Goal: Task Accomplishment & Management: Manage account settings

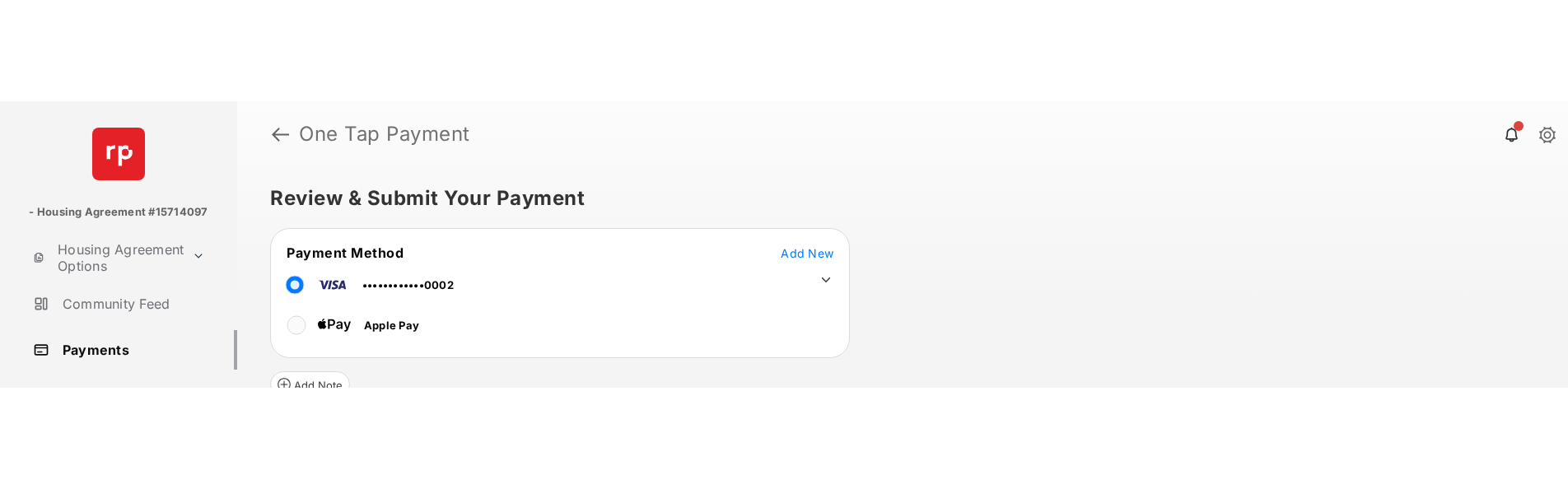
scroll to position [136, 0]
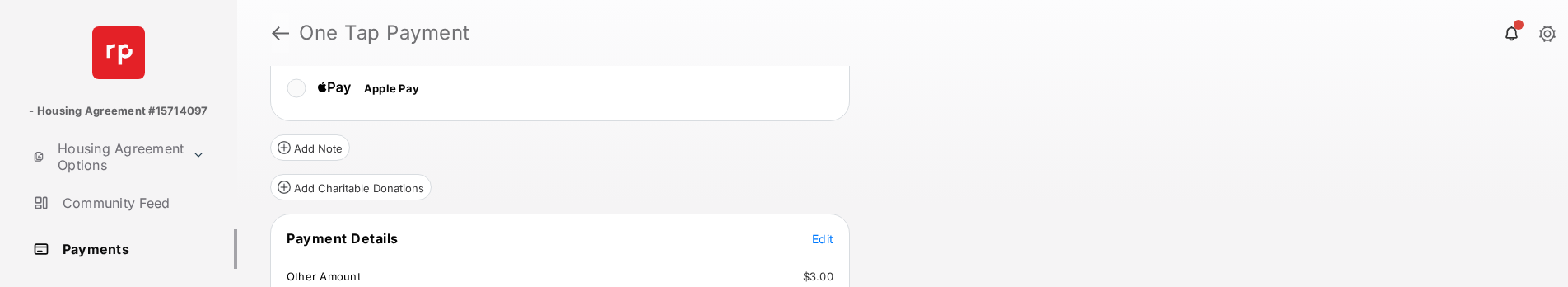
click at [281, 35] on link at bounding box center [280, 33] width 17 height 40
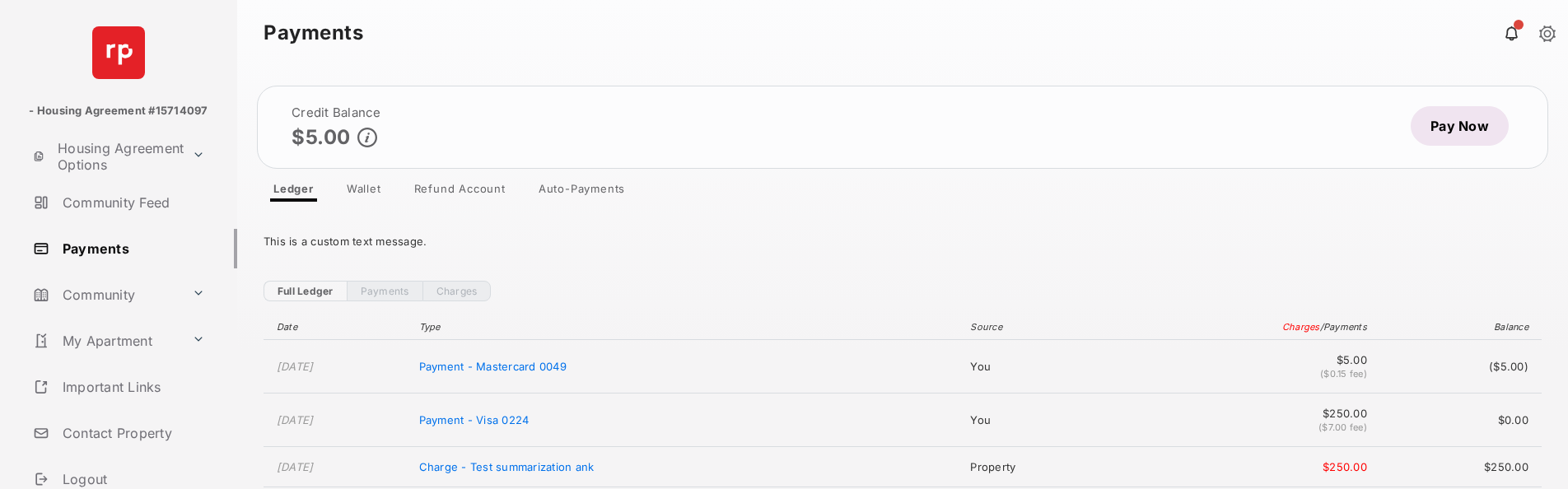
click at [605, 191] on link "Auto-Payments" at bounding box center [582, 191] width 113 height 20
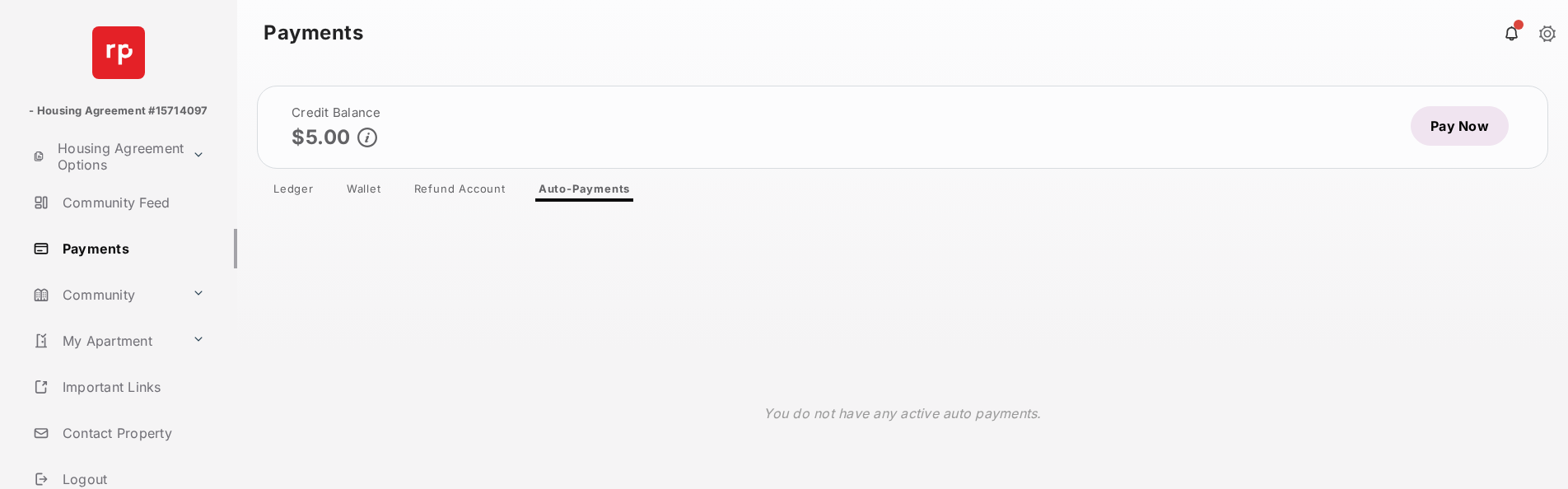
click at [483, 190] on link "Refund Account" at bounding box center [460, 191] width 118 height 20
